Goal: Transaction & Acquisition: Purchase product/service

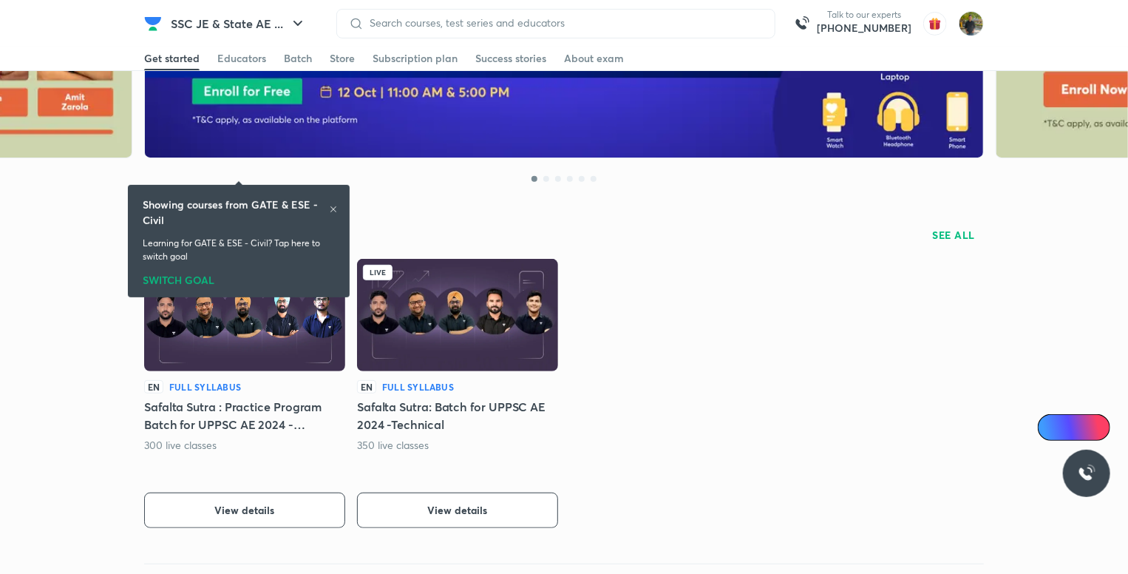
scroll to position [74, 0]
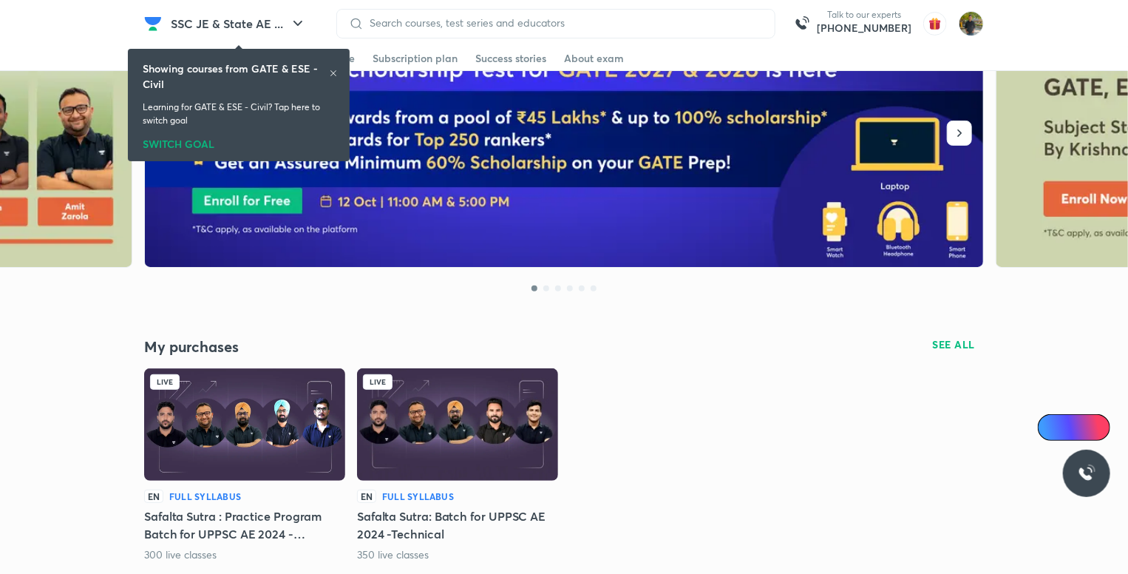
click at [168, 148] on div "SWITCH GOAL" at bounding box center [239, 141] width 192 height 16
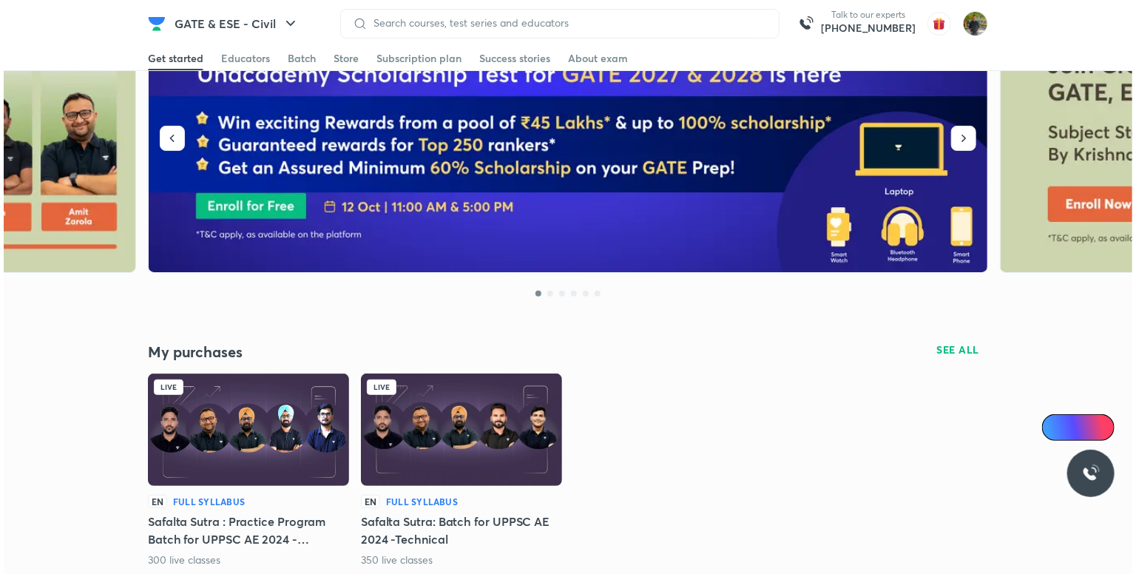
scroll to position [0, 0]
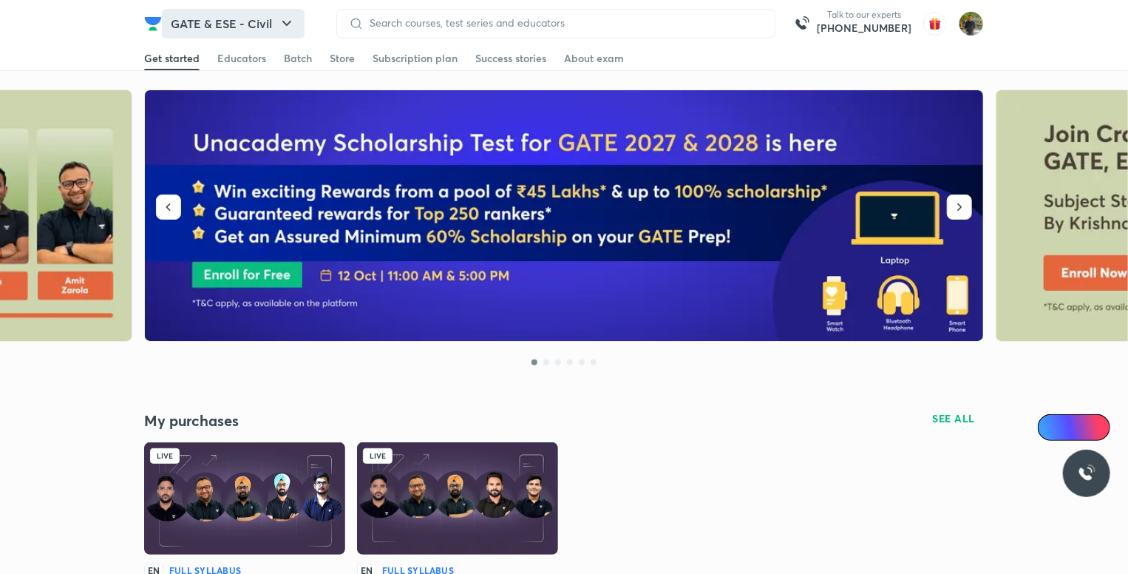
click at [261, 21] on button "GATE & ESE - Civil" at bounding box center [233, 24] width 143 height 30
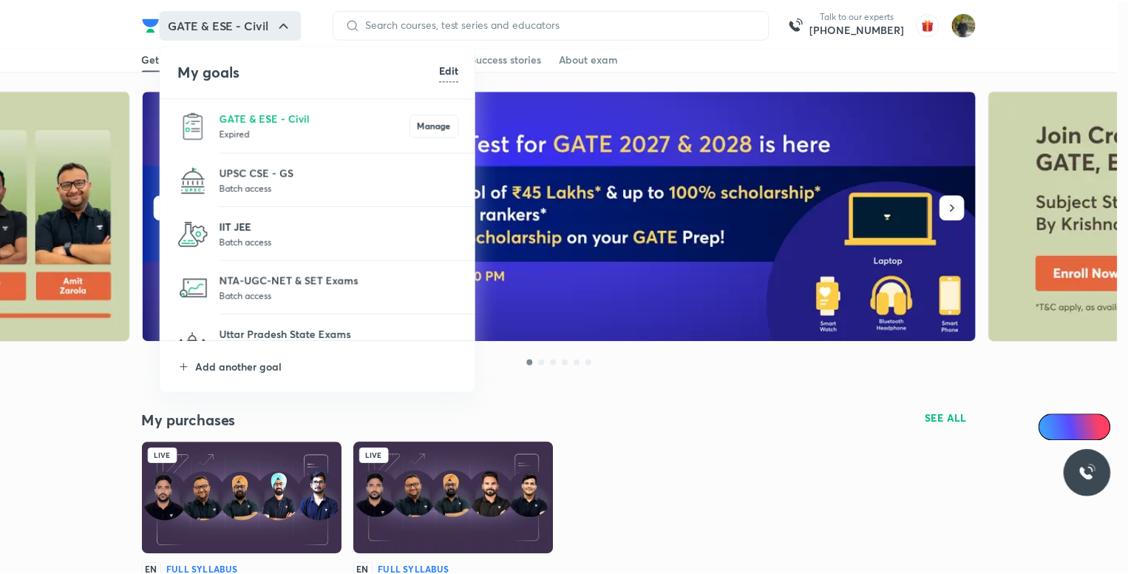
scroll to position [74, 0]
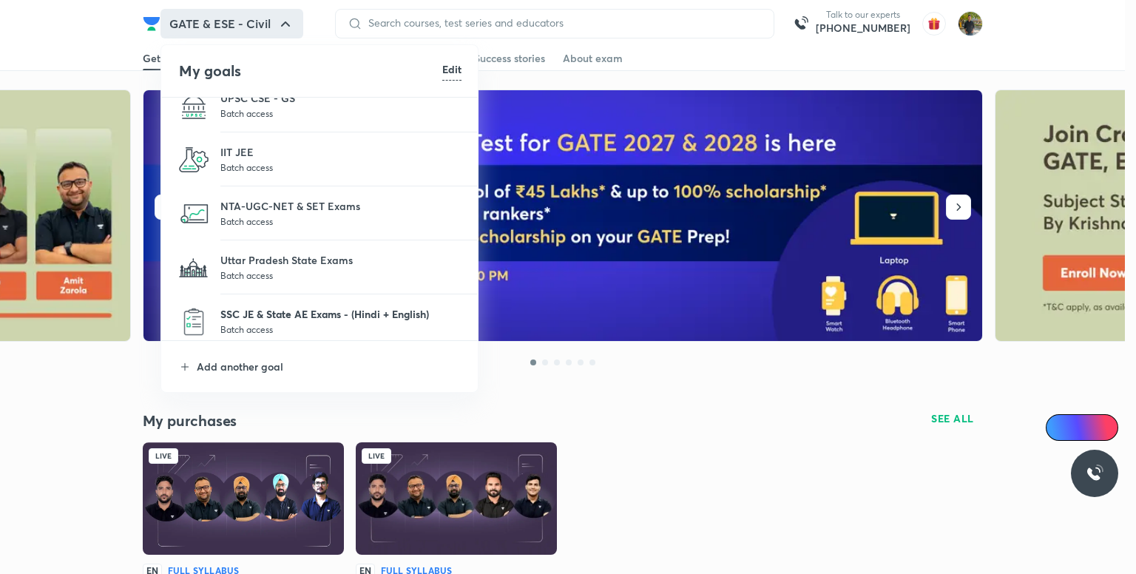
click at [327, 321] on p "SSC JE & State AE Exams - (Hindi + English)" at bounding box center [340, 314] width 241 height 16
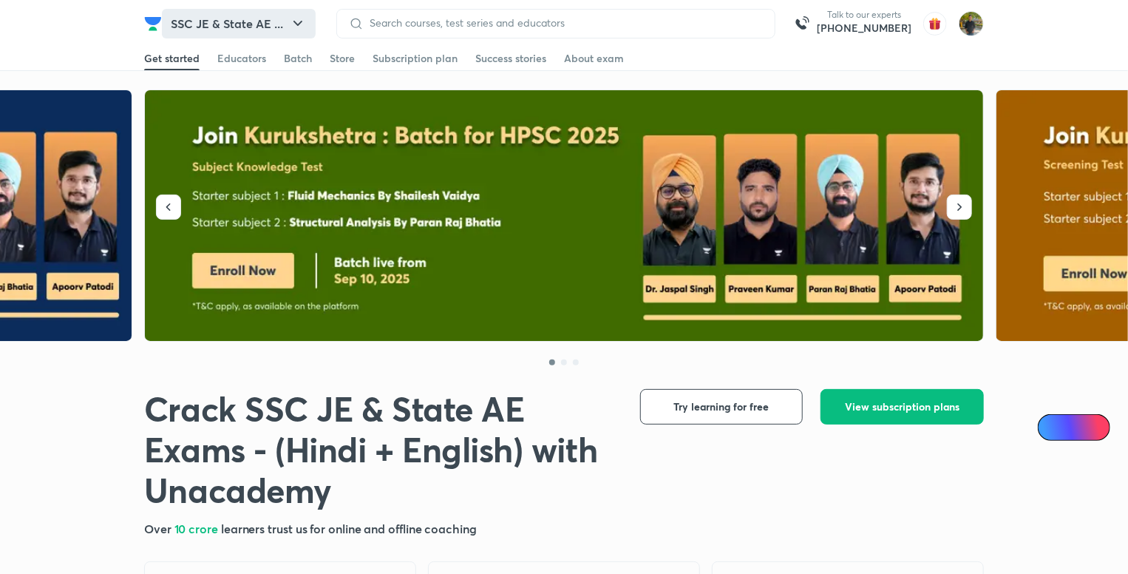
click at [260, 30] on button "SSC JE & State AE ..." at bounding box center [239, 24] width 154 height 30
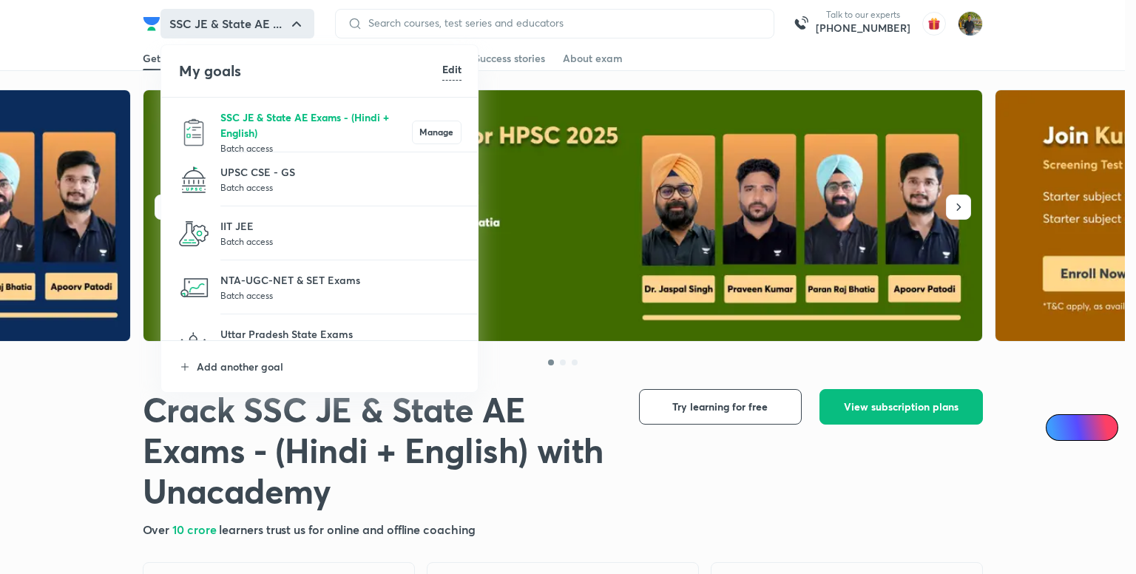
click at [311, 120] on p "SSC JE & State AE Exams - (Hindi + English)" at bounding box center [315, 124] width 191 height 31
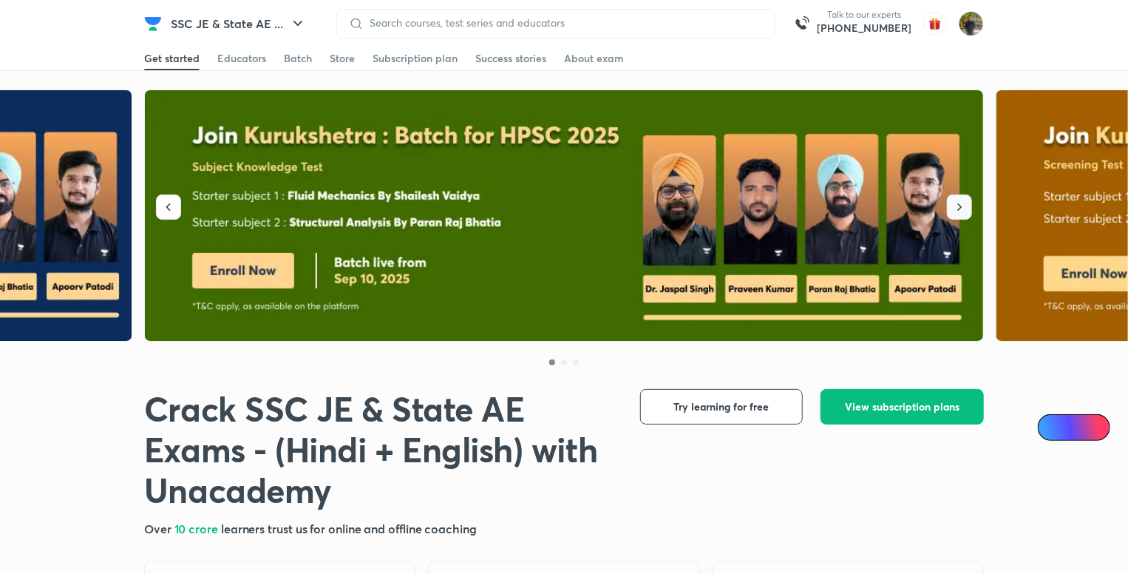
click at [956, 201] on icon "button" at bounding box center [959, 207] width 15 height 15
click at [245, 18] on button "SSC JE & State AE ..." at bounding box center [239, 24] width 154 height 30
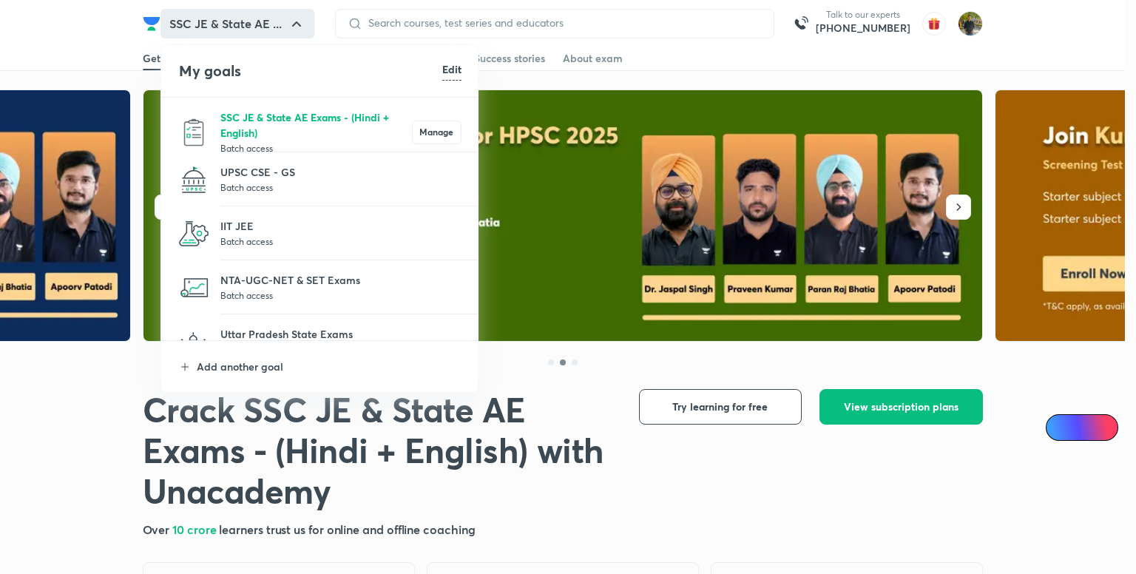
click at [366, 124] on p "SSC JE & State AE Exams - (Hindi + English)" at bounding box center [315, 124] width 191 height 31
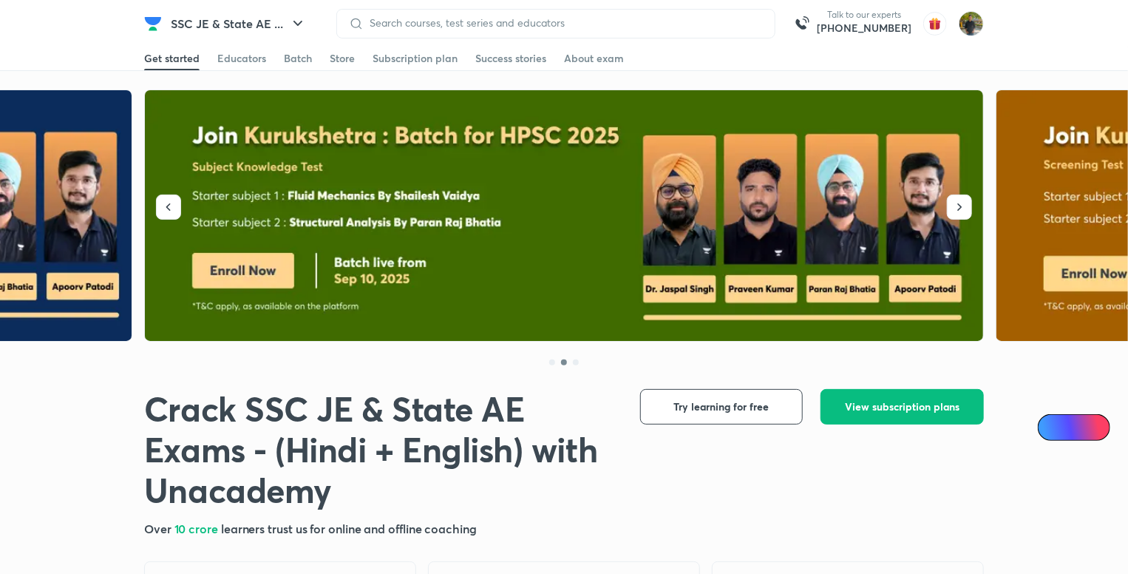
click at [234, 7] on div "SSC JE & State AE ... Talk to our experts [PHONE_NUMBER]" at bounding box center [564, 23] width 840 height 47
click at [233, 55] on div "Educators" at bounding box center [241, 58] width 49 height 15
click at [304, 57] on div "Batch" at bounding box center [298, 58] width 28 height 15
click at [342, 52] on div "Store" at bounding box center [342, 58] width 25 height 15
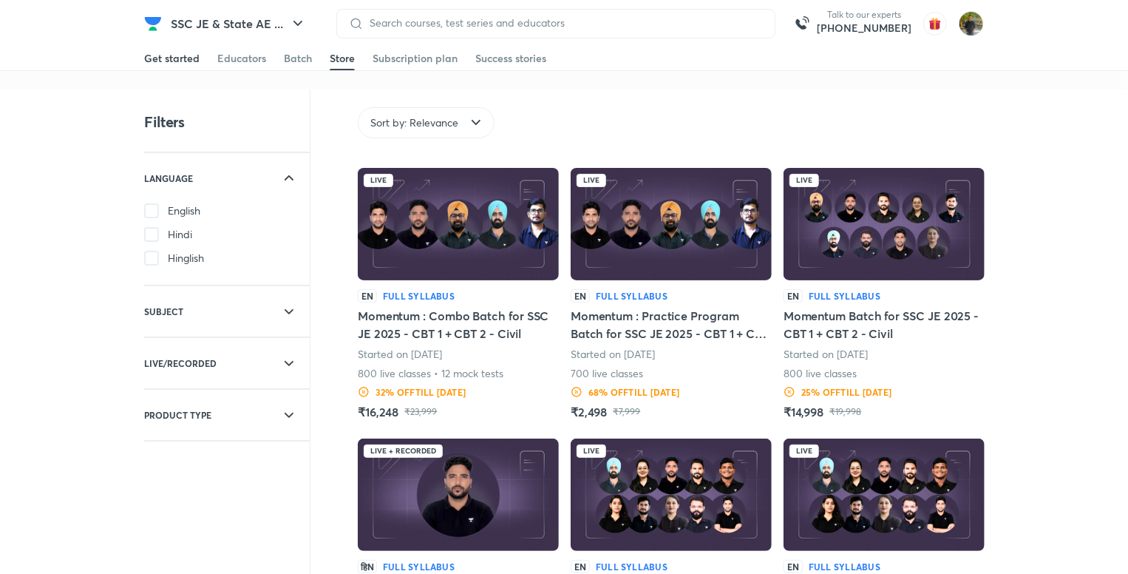
click at [180, 57] on div "Get started" at bounding box center [171, 58] width 55 height 15
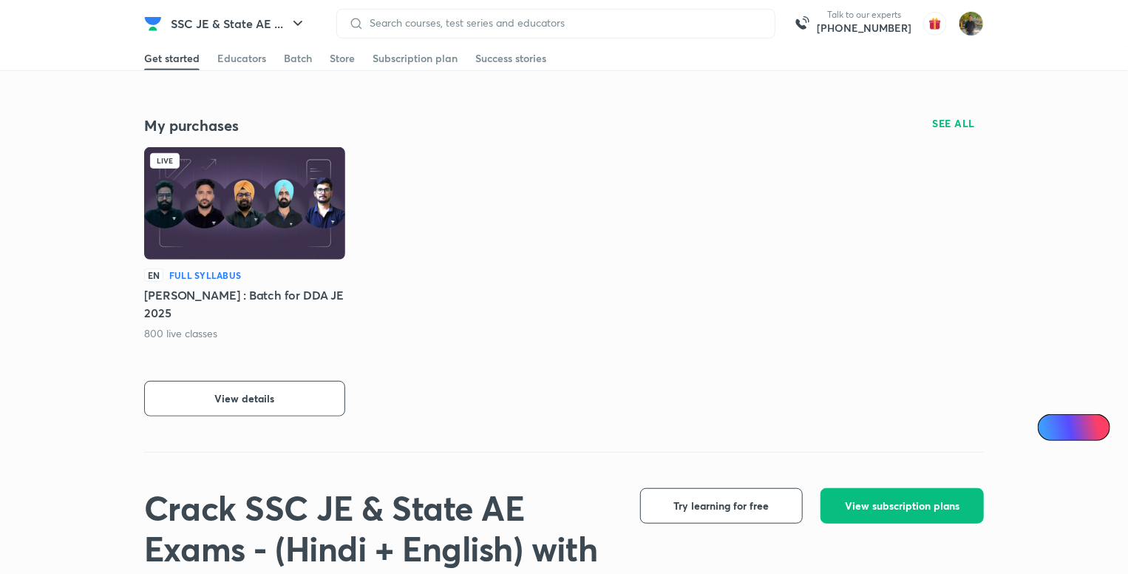
scroll to position [296, 0]
click at [297, 391] on button "View details" at bounding box center [244, 397] width 201 height 35
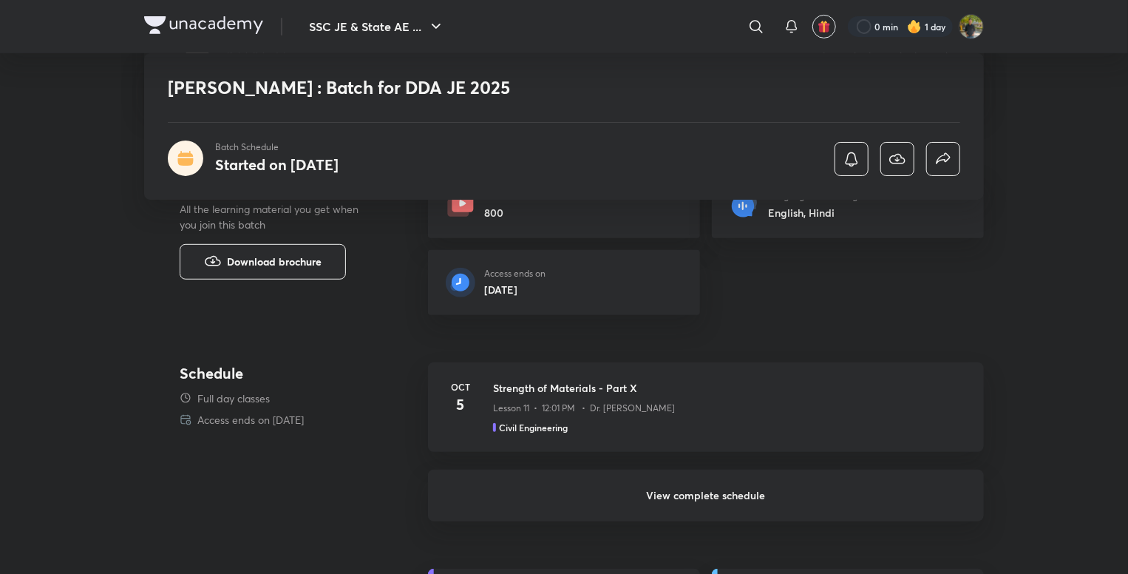
click at [738, 491] on h6 "View complete schedule" at bounding box center [706, 495] width 556 height 52
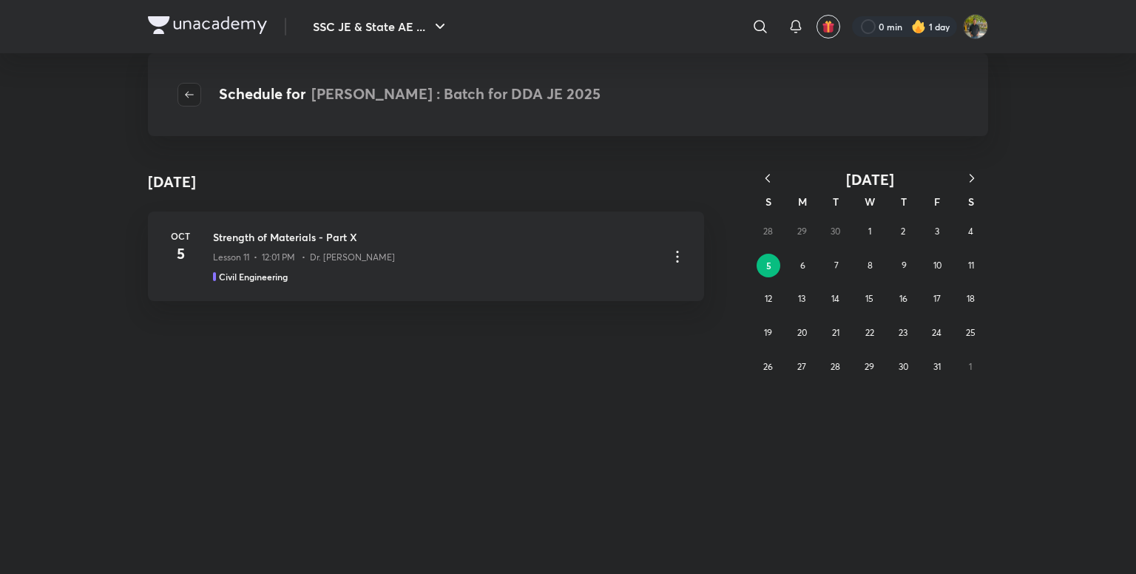
click at [192, 92] on icon "button" at bounding box center [189, 95] width 12 height 12
